Goal: Task Accomplishment & Management: Manage account settings

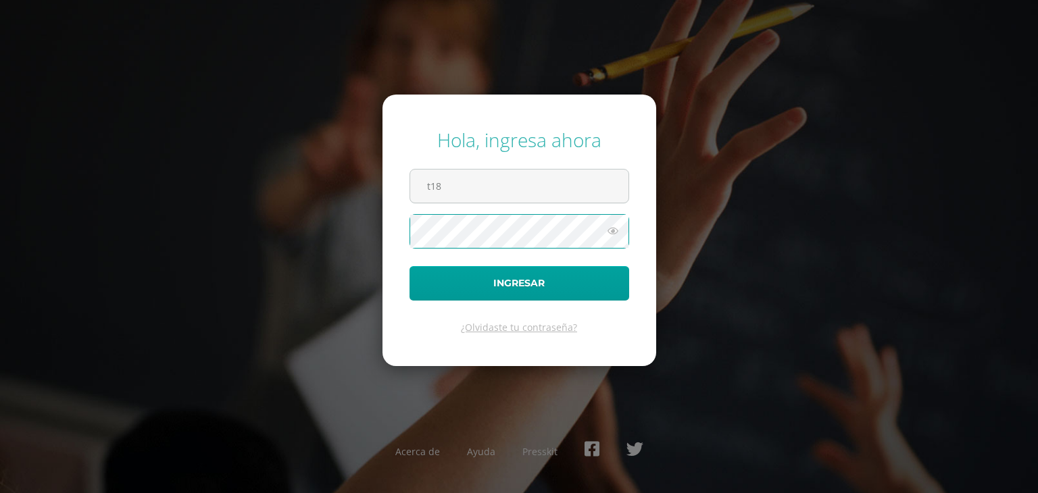
click at [408, 171] on form "Hola, ingresa ahora t18 Ingresar ¿Olvidaste tu contraseña?" at bounding box center [519, 231] width 274 height 272
click at [442, 186] on input "t18" at bounding box center [519, 186] width 218 height 33
type input "[EMAIL_ADDRESS][DOMAIN_NAME]"
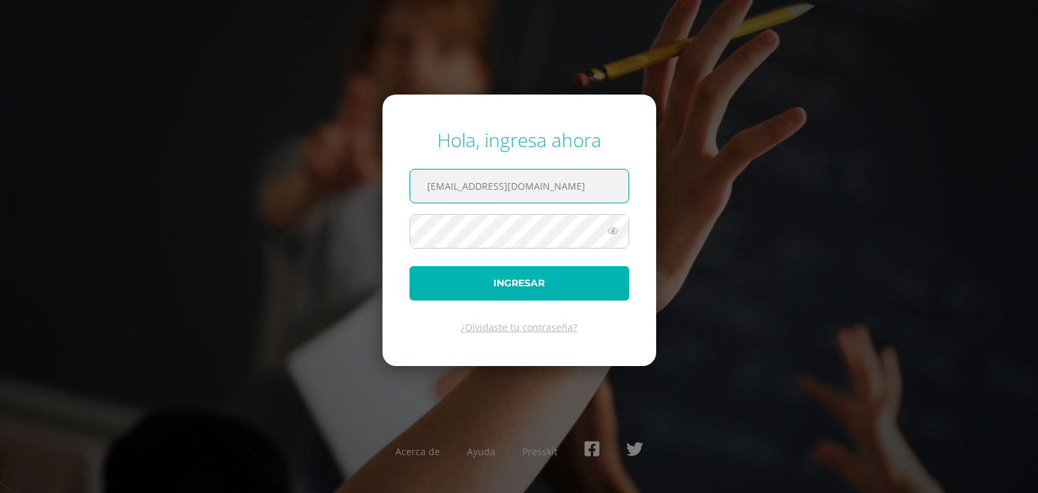
click at [522, 284] on button "Ingresar" at bounding box center [519, 283] width 220 height 34
